Goal: Complete application form: Complete application form

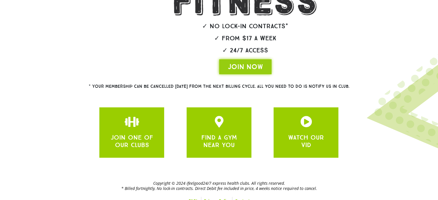
scroll to position [130, 0]
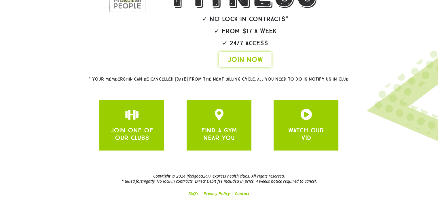
click at [244, 60] on span "JOIN NOW" at bounding box center [245, 59] width 35 height 9
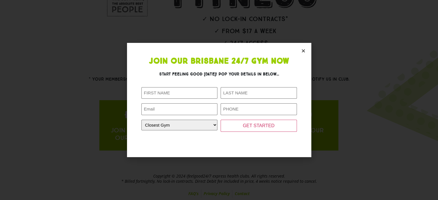
click at [302, 50] on icon "Close" at bounding box center [303, 51] width 4 height 4
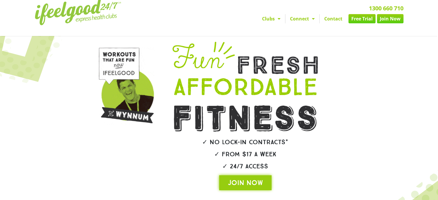
scroll to position [0, 0]
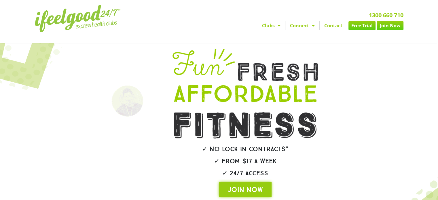
click at [359, 25] on link "Free Trial" at bounding box center [361, 25] width 27 height 9
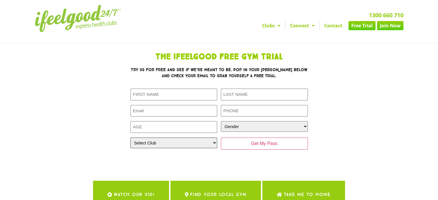
click at [214, 142] on select "Select Club Alexandra Hills Calamvale Coopers Plains Middle Park Oxenford Oxley…" at bounding box center [173, 143] width 87 height 11
click at [391, 24] on link "Join Now" at bounding box center [390, 25] width 26 height 9
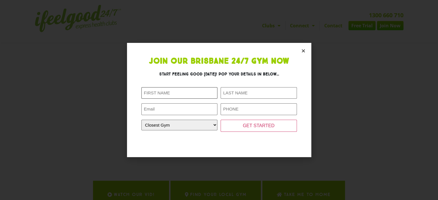
click at [159, 91] on input "First Name (Required)" at bounding box center [179, 93] width 76 height 12
type input "simon"
type input "Hallam"
type input "simon_hallam_7@hotmail.com"
type input "0434102257"
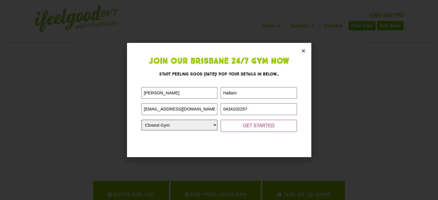
click at [215, 124] on select "Closest Gym Alexandra Hills Calamvale Coopers Plains Middle Park Oxenford Oxley…" at bounding box center [179, 125] width 76 height 11
select select "[GEOGRAPHIC_DATA]"
click at [141, 120] on select "Closest Gym Alexandra Hills Calamvale Coopers Plains Middle Park Oxenford Oxley…" at bounding box center [179, 125] width 76 height 11
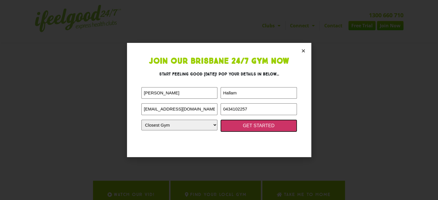
click at [262, 126] on input "GET STARTED" at bounding box center [258, 126] width 76 height 12
click at [257, 125] on input "GET STARTED" at bounding box center [258, 126] width 76 height 12
click at [268, 125] on input "GET STARTED" at bounding box center [258, 126] width 76 height 12
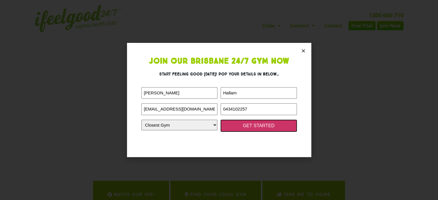
click at [260, 125] on input "GET STARTED" at bounding box center [258, 126] width 76 height 12
click at [258, 125] on input "GET STARTED" at bounding box center [258, 126] width 76 height 12
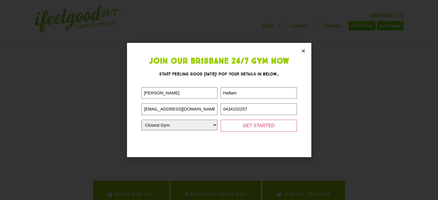
click at [302, 49] on icon "Close" at bounding box center [303, 51] width 4 height 4
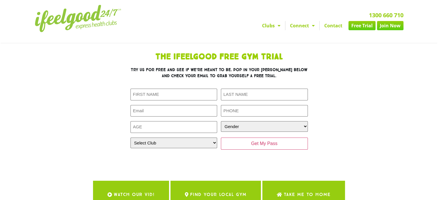
click at [391, 26] on link "Join Now" at bounding box center [390, 25] width 26 height 9
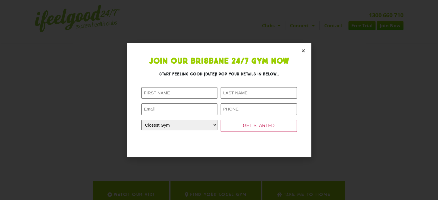
click at [302, 50] on icon "Close" at bounding box center [303, 51] width 4 height 4
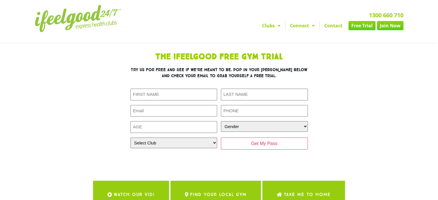
click at [75, 17] on img at bounding box center [78, 18] width 86 height 27
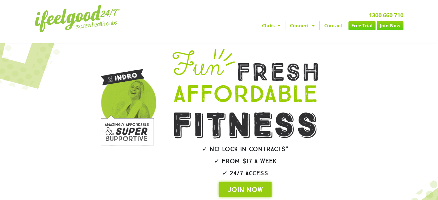
click at [391, 26] on link "Join Now" at bounding box center [390, 25] width 26 height 9
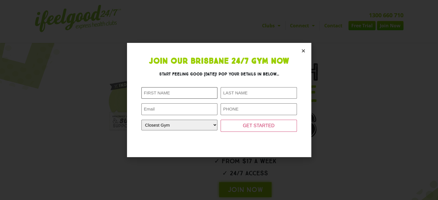
click at [152, 94] on input "First Name (Required)" at bounding box center [179, 93] width 76 height 12
type input "simon"
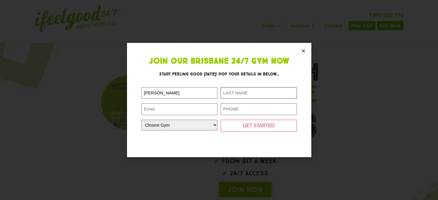
type input "Hallam"
type input "simon_hallam_7@hotmail.com"
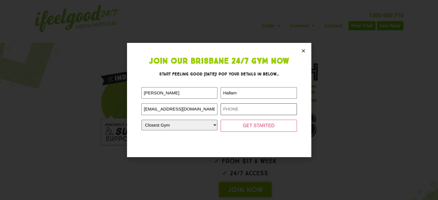
type input "0434102257"
click at [215, 126] on select "Closest Gym Alexandra Hills Calamvale Coopers Plains Middle Park Oxenford Oxley…" at bounding box center [179, 125] width 76 height 11
select select "[GEOGRAPHIC_DATA]"
click at [141, 120] on select "Closest Gym Alexandra Hills Calamvale Coopers Plains Middle Park Oxenford Oxley…" at bounding box center [179, 125] width 76 height 11
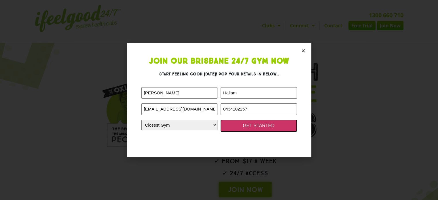
click at [255, 127] on input "GET STARTED" at bounding box center [258, 126] width 76 height 12
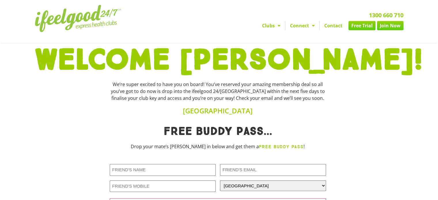
click at [78, 18] on img at bounding box center [78, 18] width 86 height 27
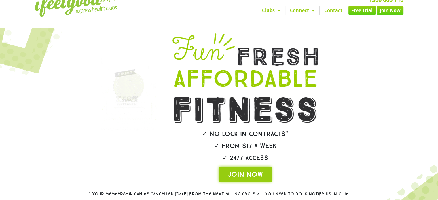
scroll to position [15, 0]
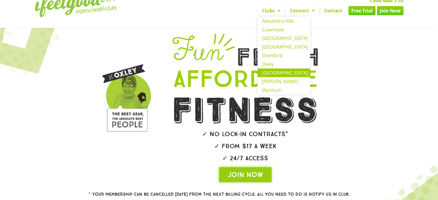
click at [270, 72] on link "[GEOGRAPHIC_DATA]" at bounding box center [283, 72] width 53 height 9
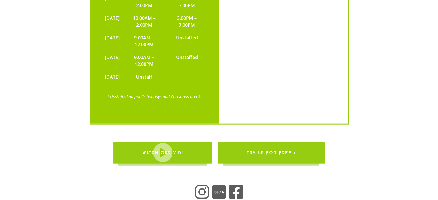
scroll to position [1375, 0]
